Goal: Browse casually: Explore the website without a specific task or goal

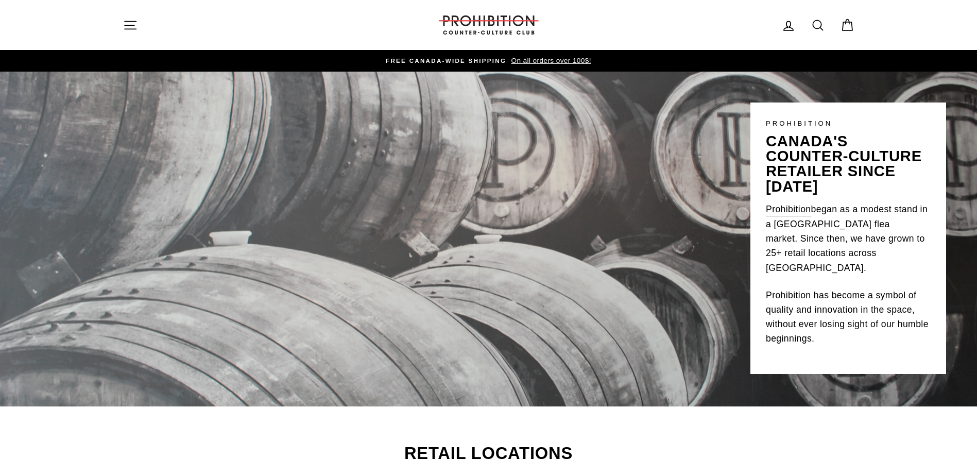
scroll to position [138, 0]
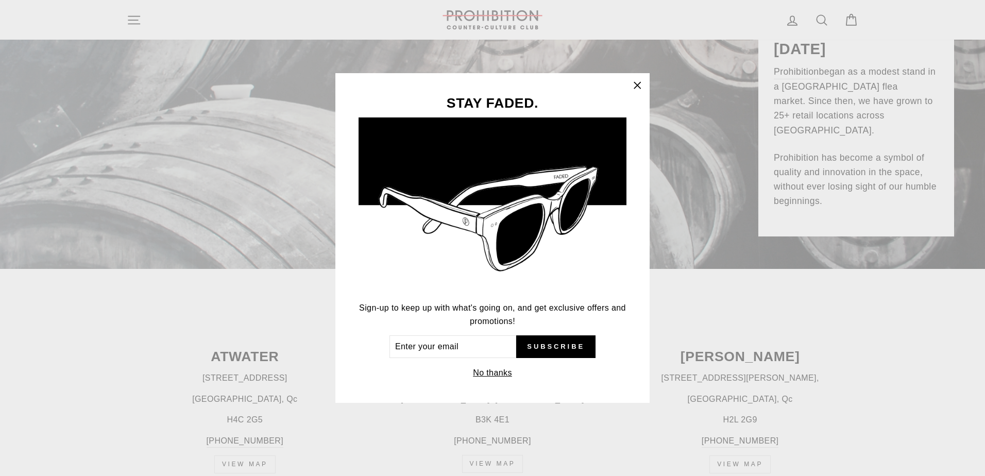
click at [637, 84] on icon "button" at bounding box center [637, 85] width 6 height 6
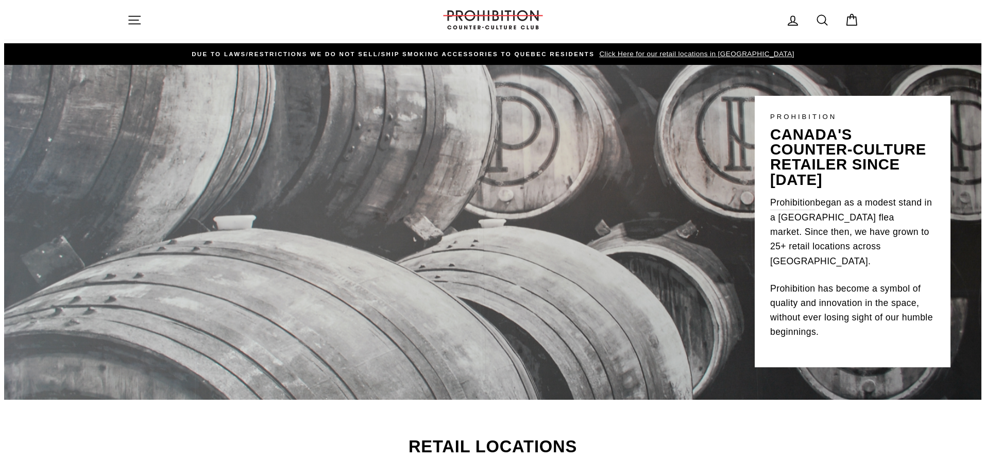
scroll to position [0, 0]
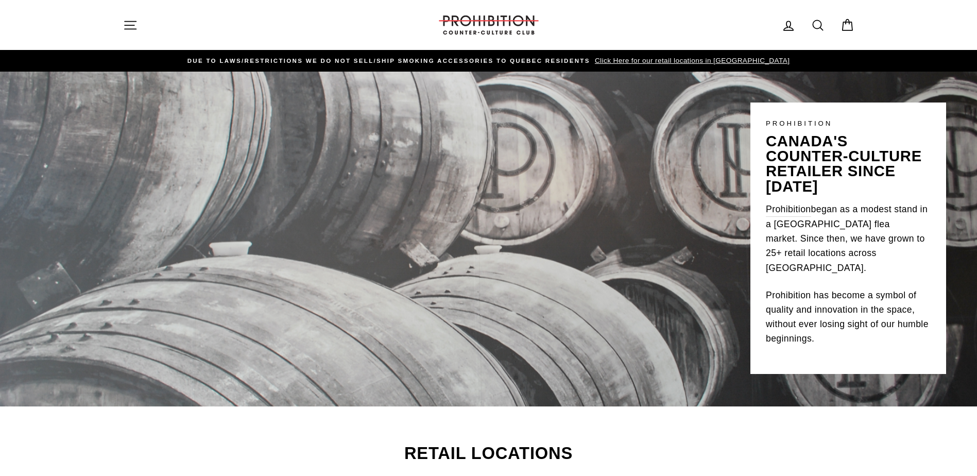
click at [130, 20] on icon "button" at bounding box center [130, 25] width 14 height 14
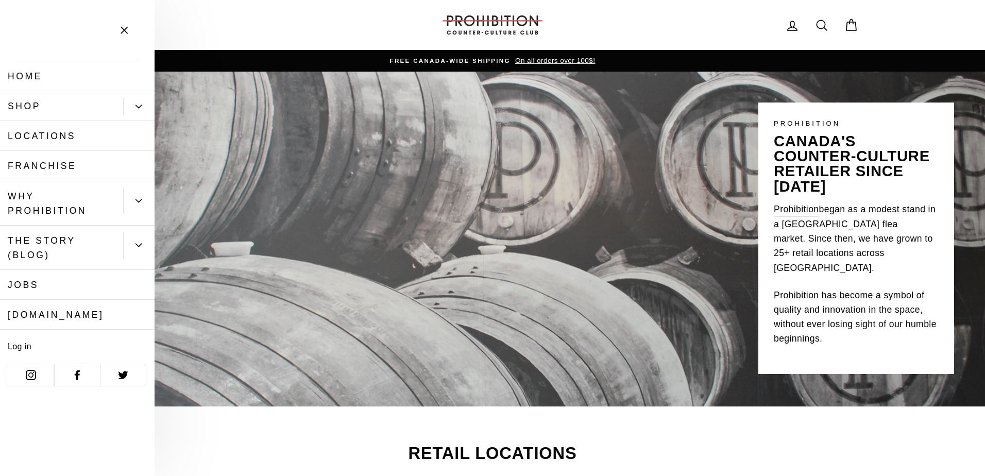
click at [135, 105] on icon "Primary" at bounding box center [138, 107] width 6 height 6
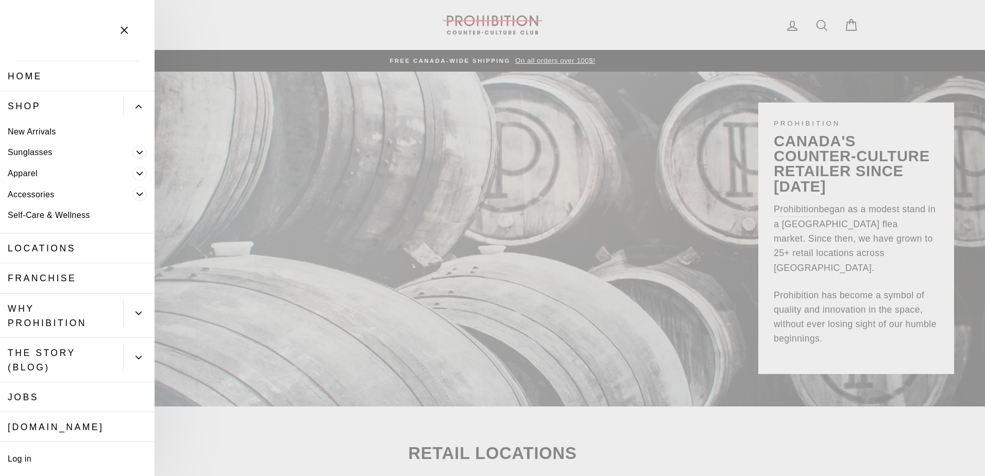
click at [39, 131] on link "New Arrivals" at bounding box center [77, 131] width 155 height 21
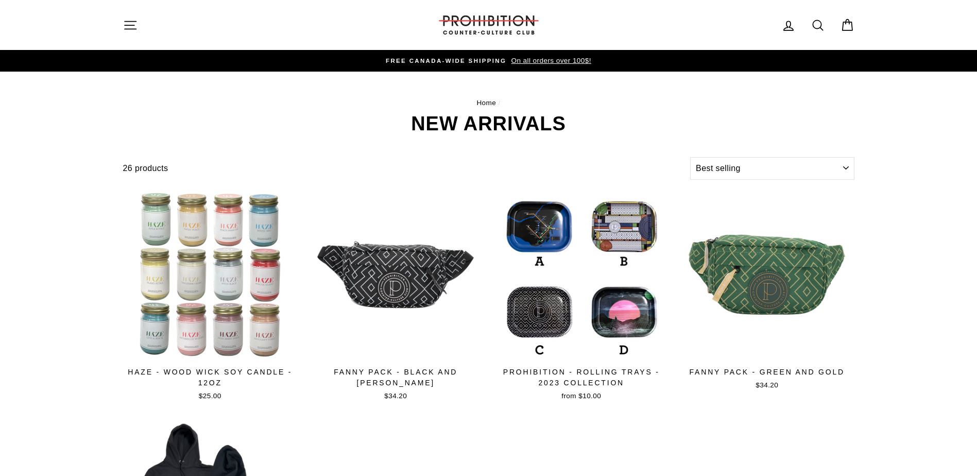
select select "best-selling"
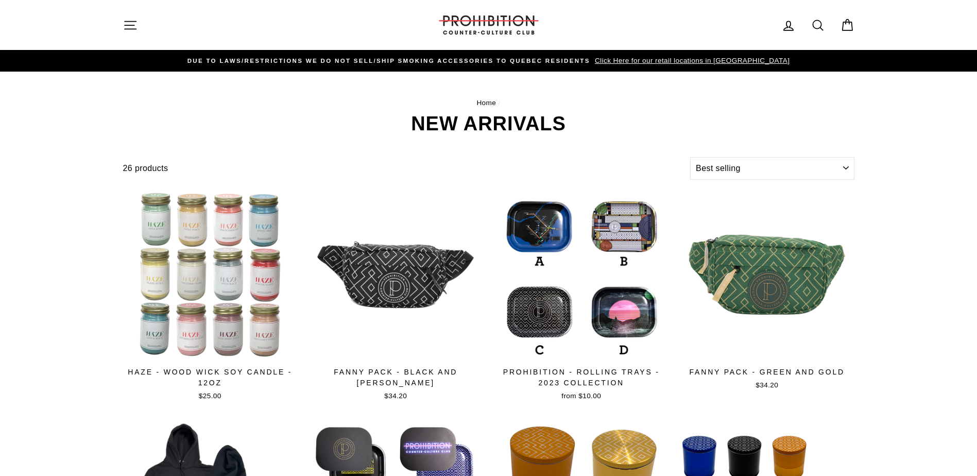
click at [133, 20] on icon "button" at bounding box center [130, 25] width 14 height 14
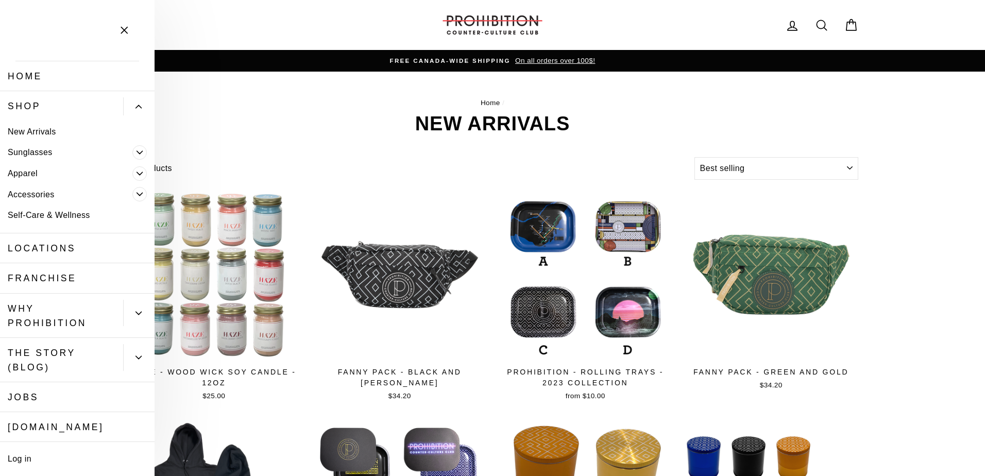
click at [35, 173] on link "Apparel" at bounding box center [66, 173] width 132 height 21
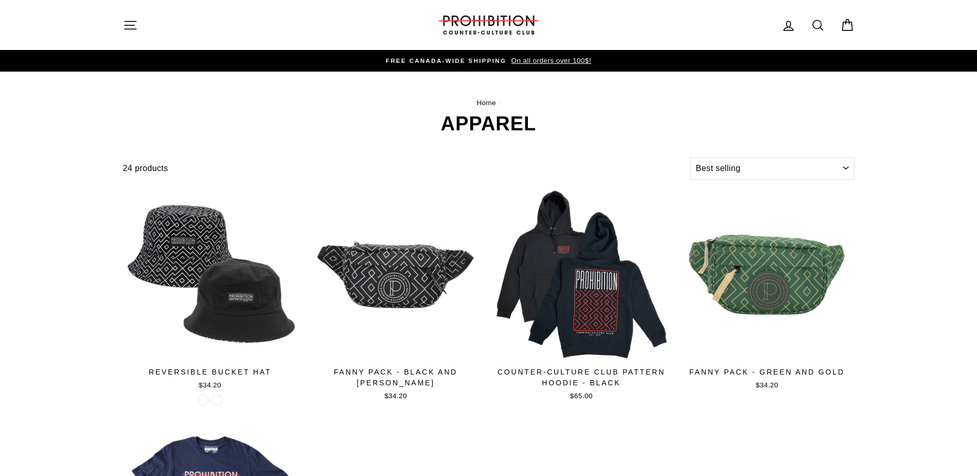
select select "best-selling"
click at [136, 21] on icon "button" at bounding box center [130, 25] width 11 height 8
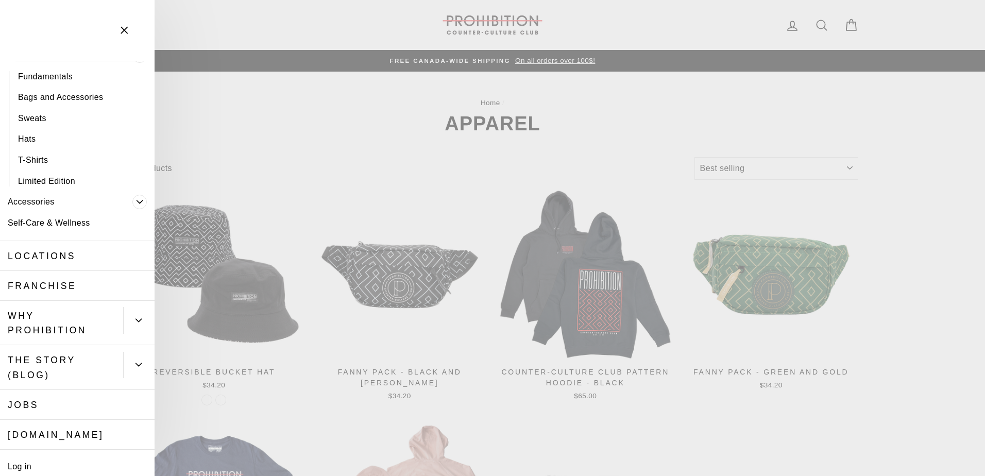
scroll to position [138, 0]
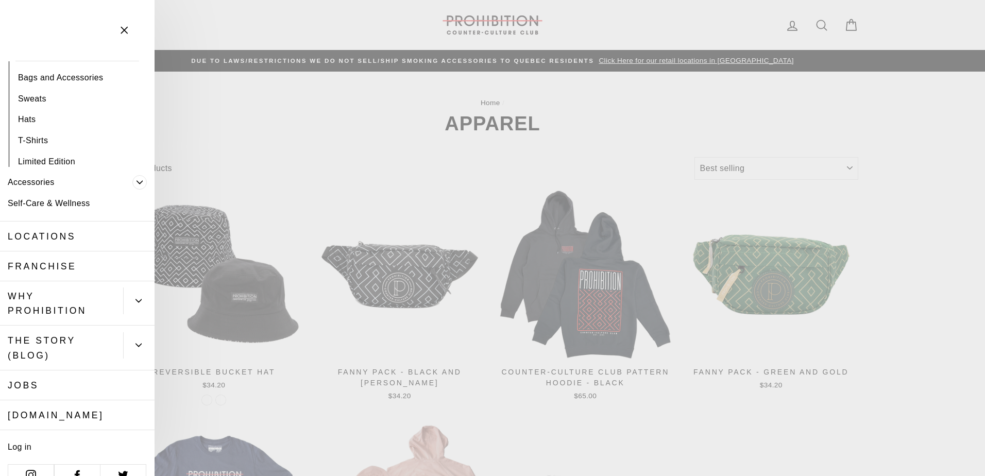
click at [135, 299] on icon "Primary" at bounding box center [138, 301] width 6 height 6
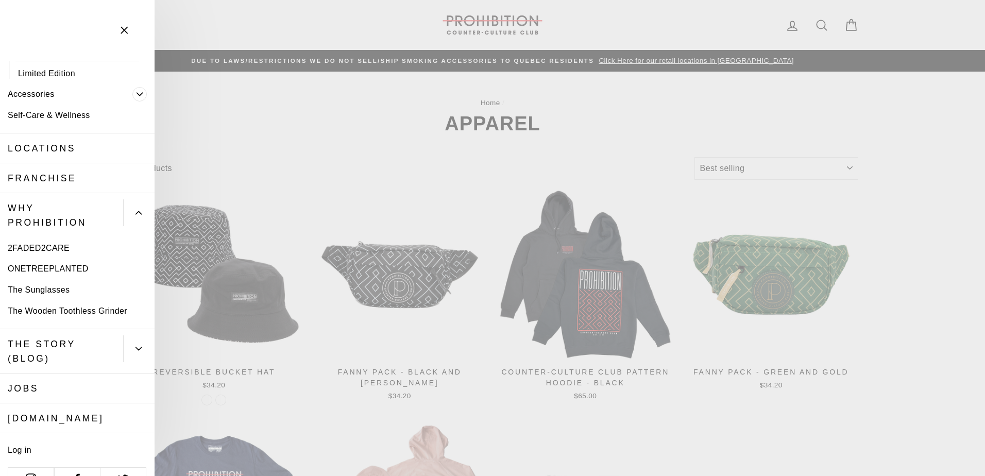
scroll to position [249, 0]
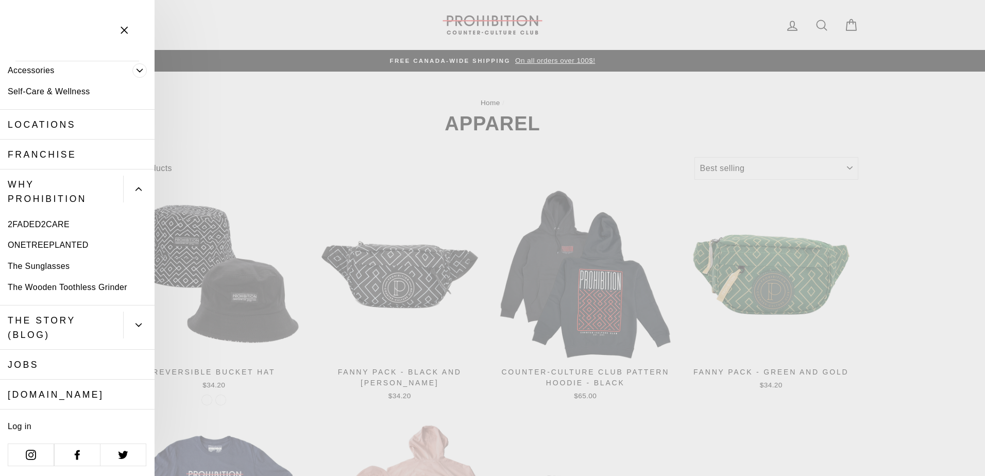
click at [75, 393] on link "[DOMAIN_NAME]" at bounding box center [77, 395] width 155 height 30
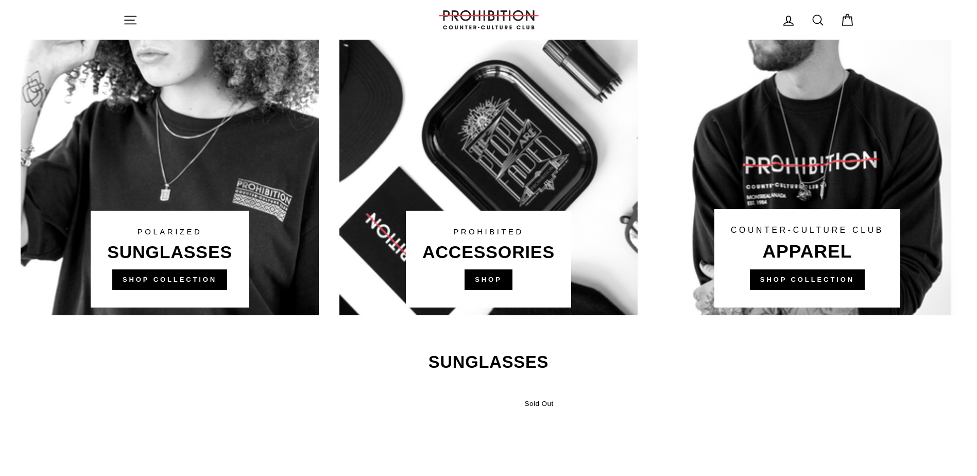
scroll to position [687, 0]
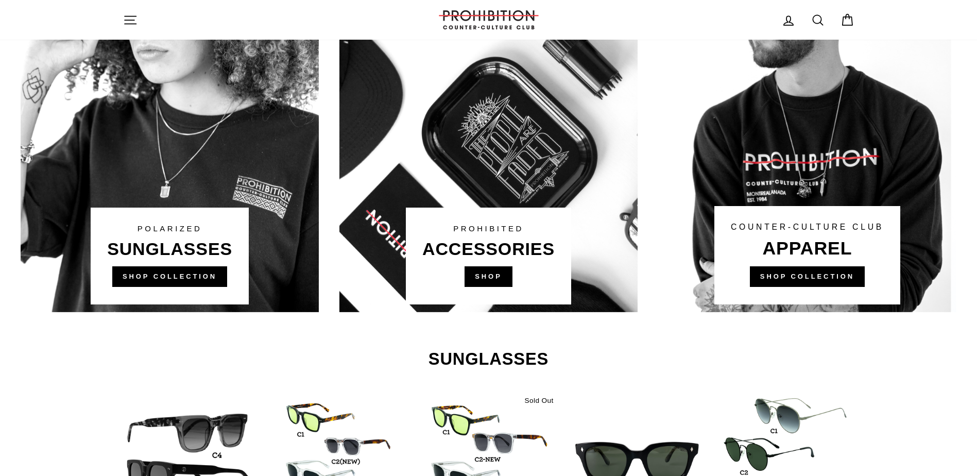
click at [493, 276] on link at bounding box center [488, 117] width 298 height 392
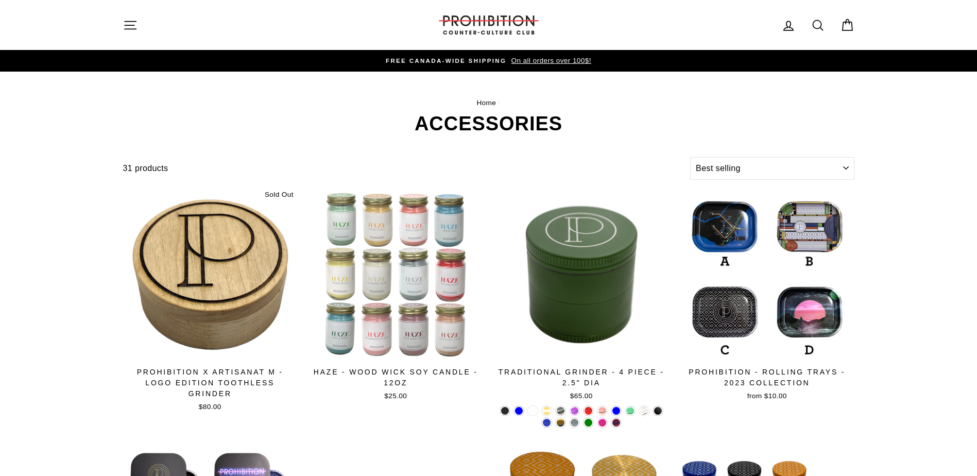
select select "best-selling"
click at [131, 23] on icon "button" at bounding box center [130, 25] width 14 height 14
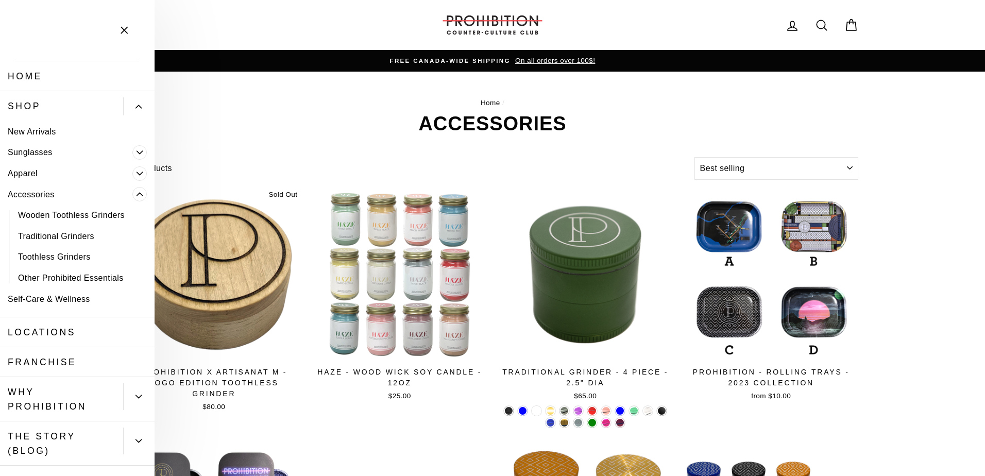
click at [104, 278] on link "Other Prohibited Essentials" at bounding box center [77, 277] width 155 height 21
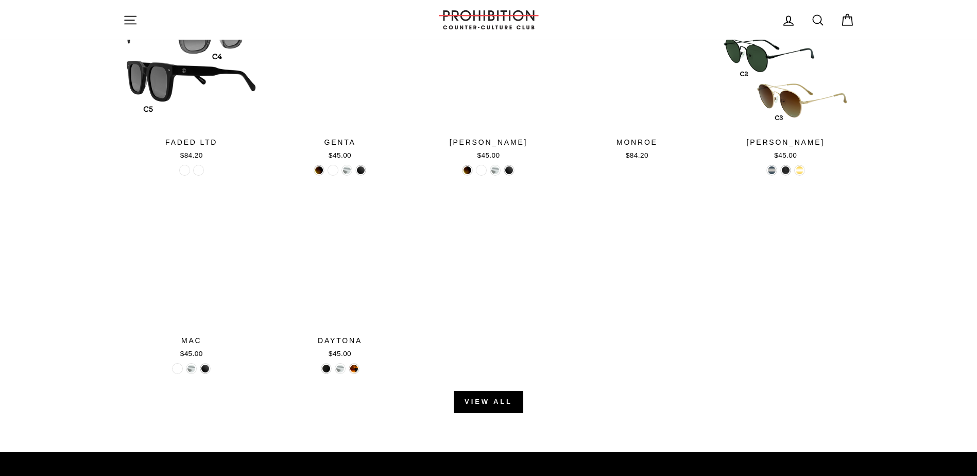
scroll to position [1074, 0]
